Goal: Download file/media

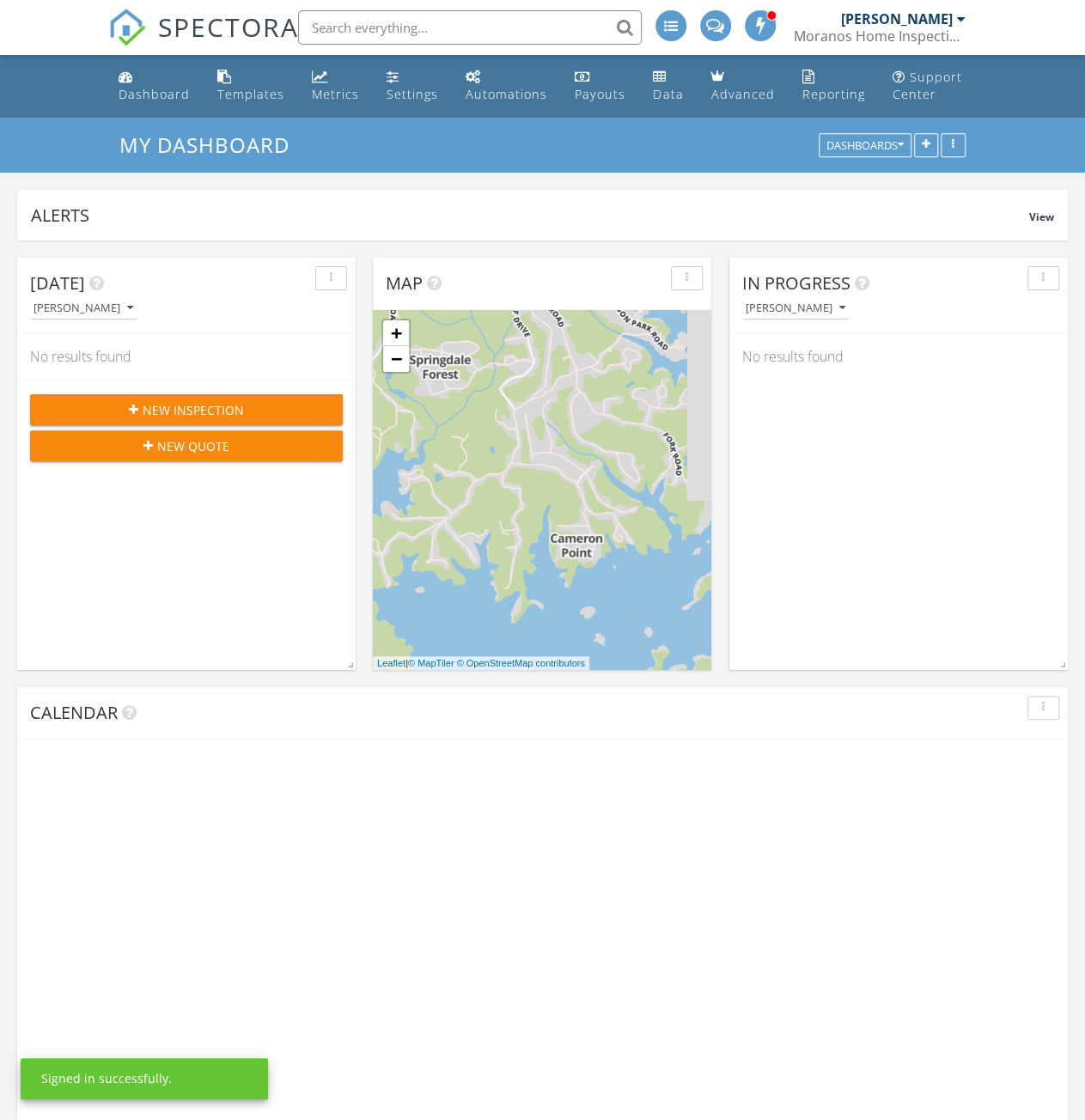
scroll to position [369, 338]
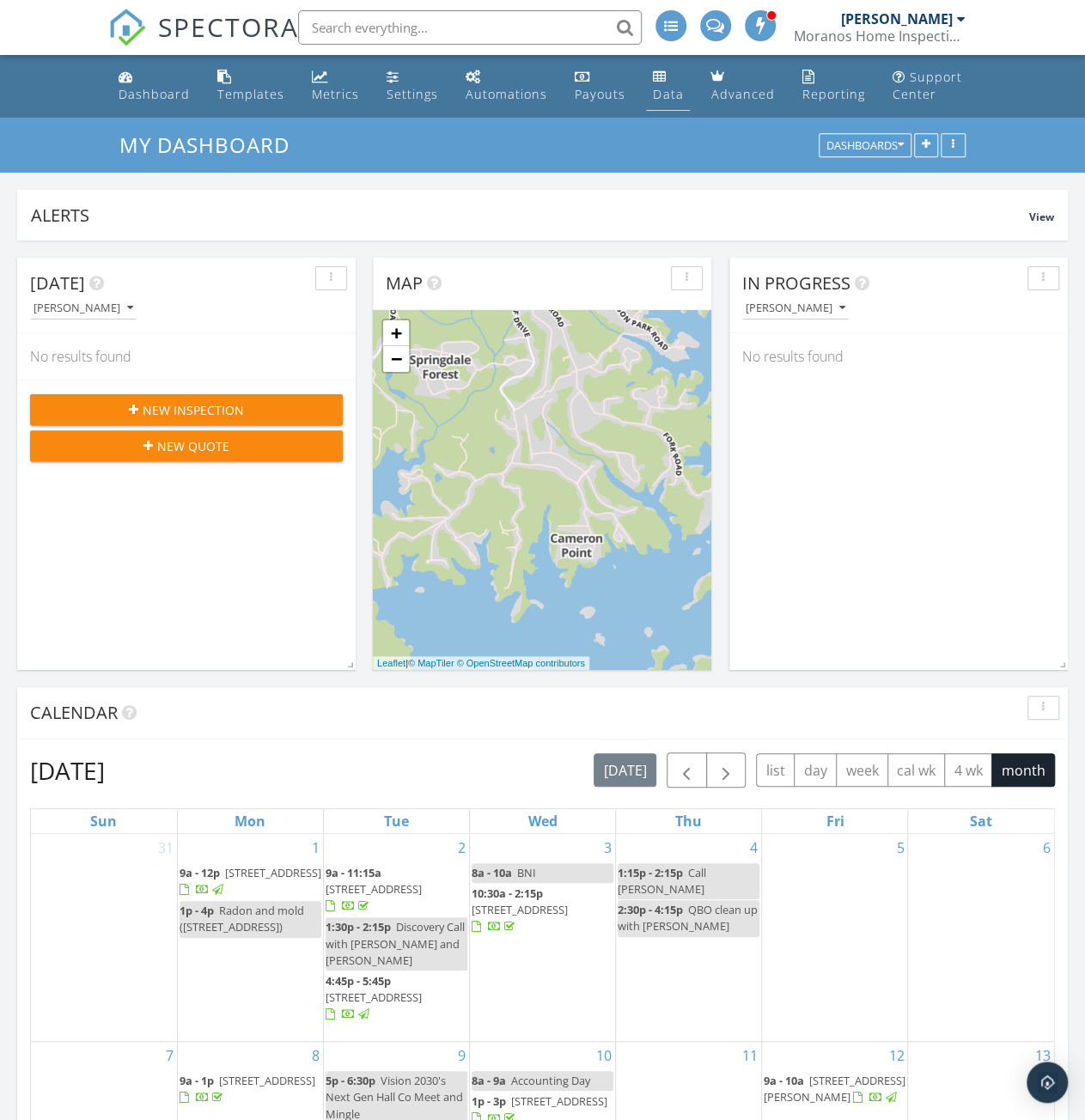
click at [661, 89] on div "Data" at bounding box center [668, 93] width 30 height 17
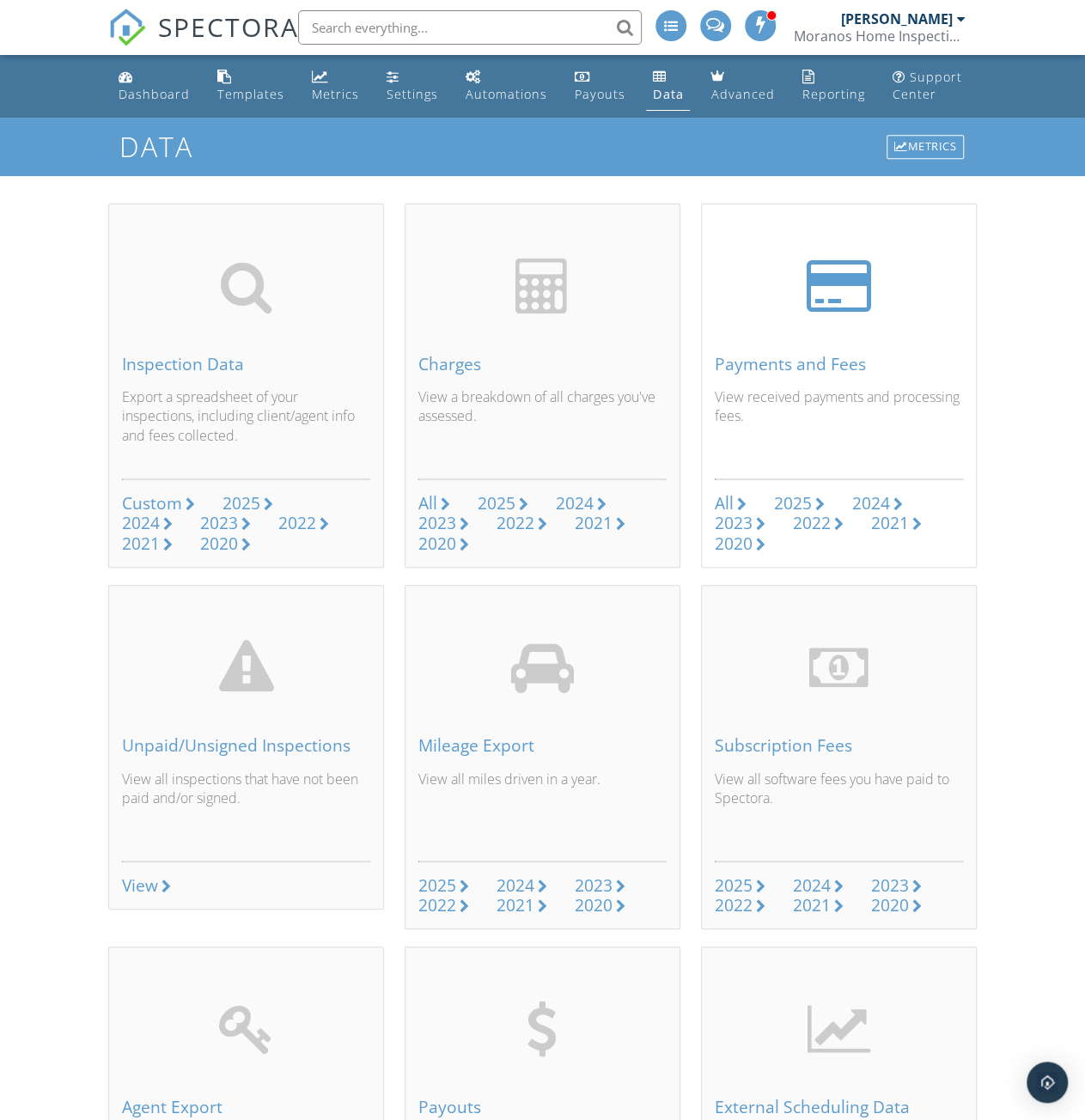
click at [810, 499] on div "2025" at bounding box center [793, 502] width 37 height 24
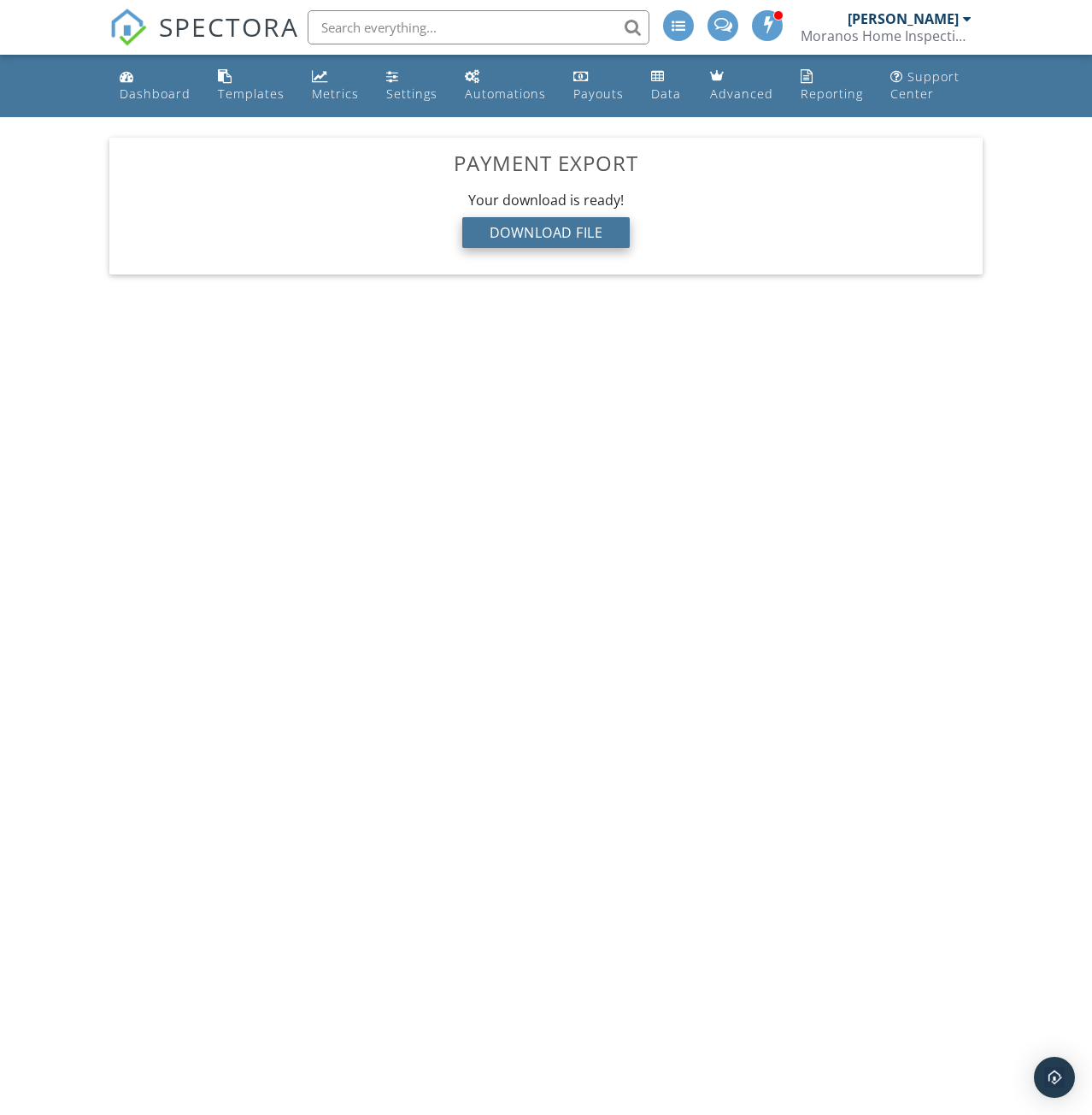
click at [569, 230] on div "Download File" at bounding box center [546, 232] width 168 height 30
